Goal: Task Accomplishment & Management: Use online tool/utility

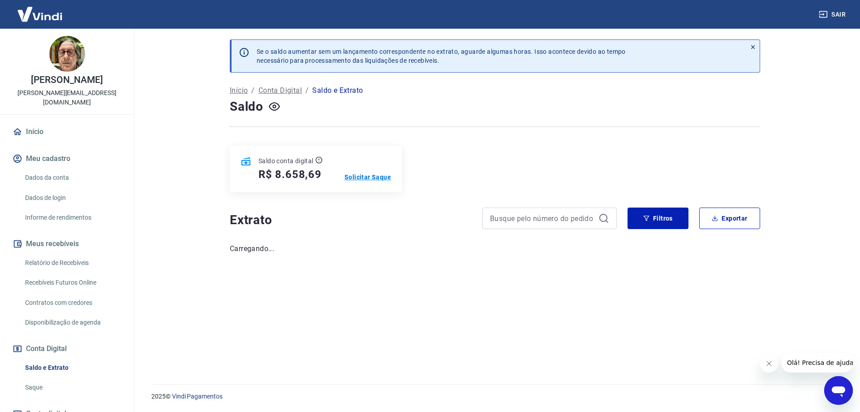
click at [366, 177] on p "Solicitar Saque" at bounding box center [367, 176] width 47 height 9
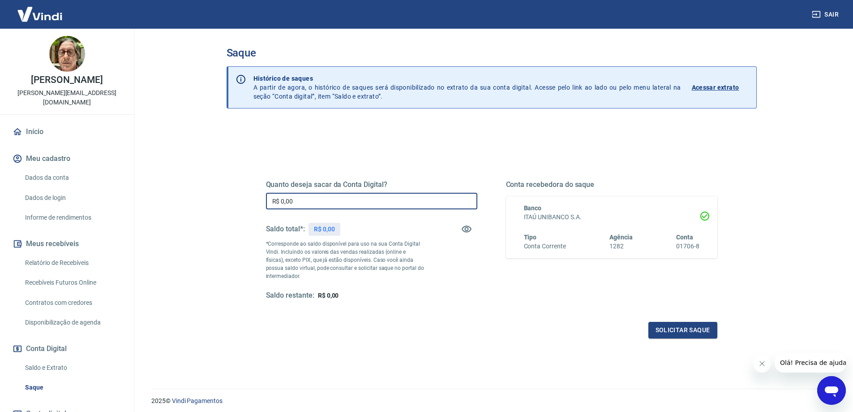
click at [359, 199] on input "R$ 0,00" at bounding box center [371, 201] width 211 height 17
type input "R$ 8.600,00"
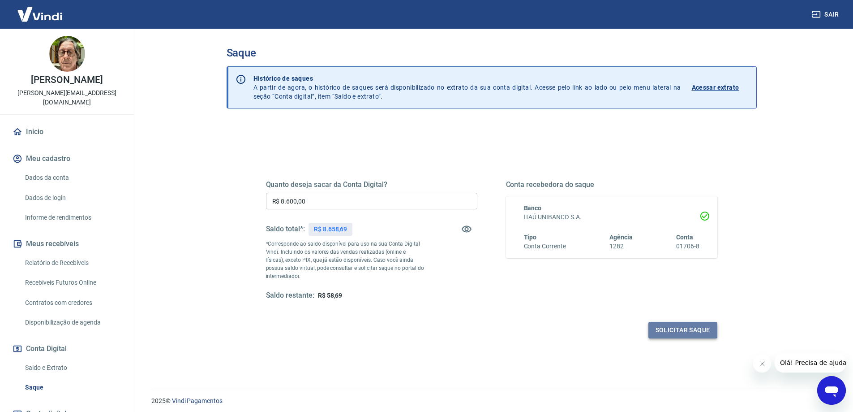
click at [690, 328] on button "Solicitar saque" at bounding box center [683, 330] width 69 height 17
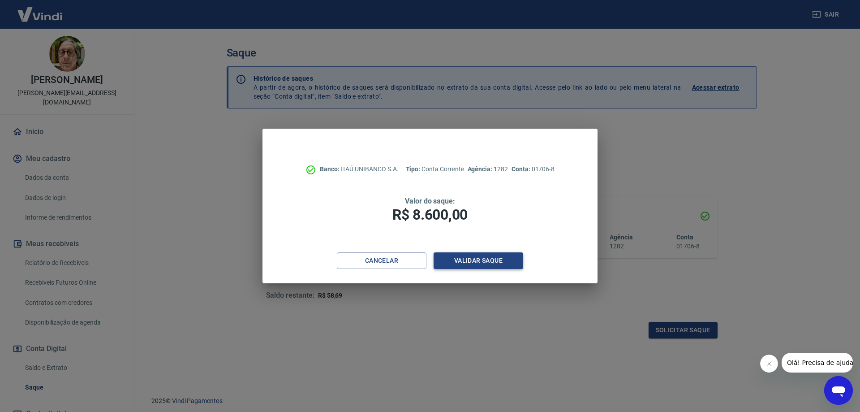
click at [465, 264] on button "Validar saque" at bounding box center [479, 260] width 90 height 17
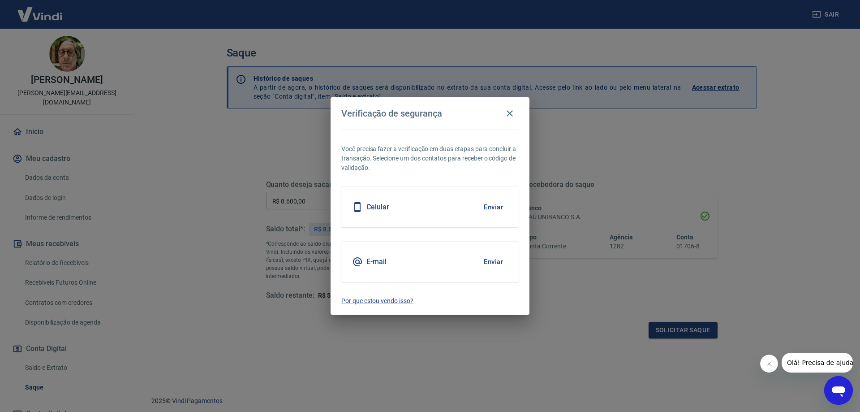
click at [490, 210] on button "Enviar" at bounding box center [493, 207] width 29 height 19
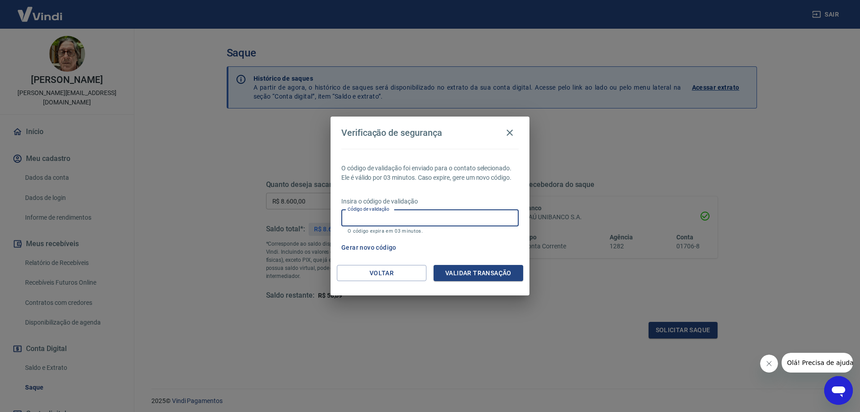
click at [435, 214] on input "Código de validação" at bounding box center [429, 218] width 177 height 17
type input "176210"
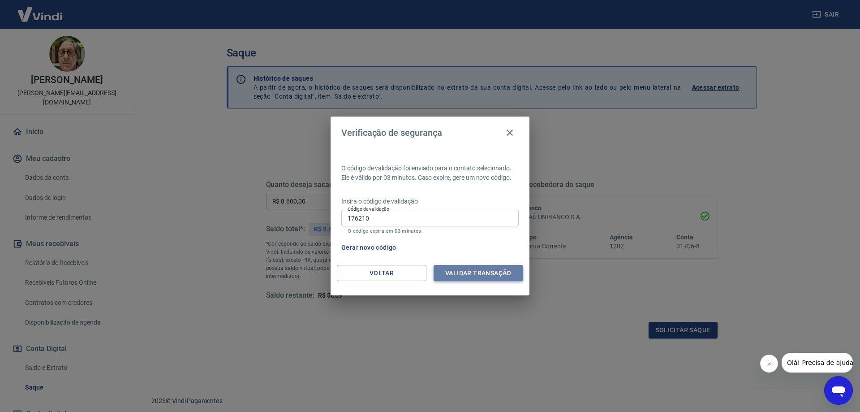
click at [458, 278] on button "Validar transação" at bounding box center [479, 273] width 90 height 17
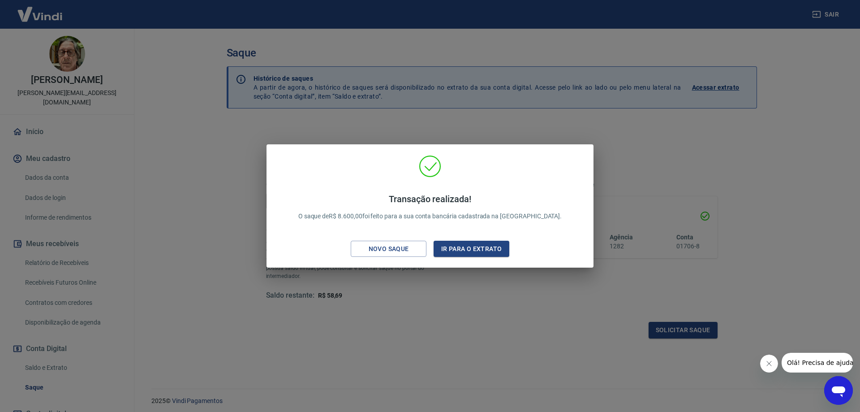
drag, startPoint x: 447, startPoint y: 249, endPoint x: 479, endPoint y: 407, distance: 160.5
click at [447, 249] on button "Ir para o extrato" at bounding box center [472, 249] width 76 height 17
